Goal: Go to known website: Access a specific website the user already knows

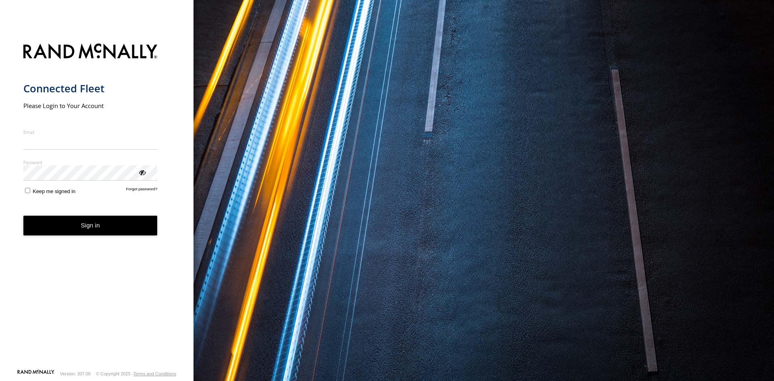
type input "**********"
click at [85, 236] on form "**********" at bounding box center [96, 204] width 147 height 330
click at [86, 229] on button "Sign in" at bounding box center [90, 226] width 134 height 20
